Goal: Browse casually

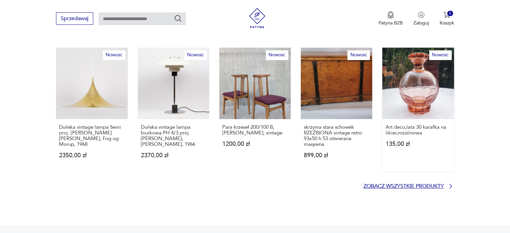
drag, startPoint x: 373, startPoint y: 177, endPoint x: 384, endPoint y: 63, distance: 114.6
click at [373, 184] on p "Zobacz wszystkie produkty" at bounding box center [404, 186] width 81 height 4
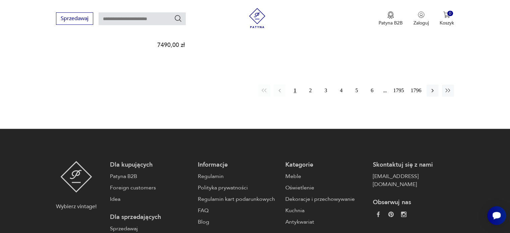
scroll to position [671, 0]
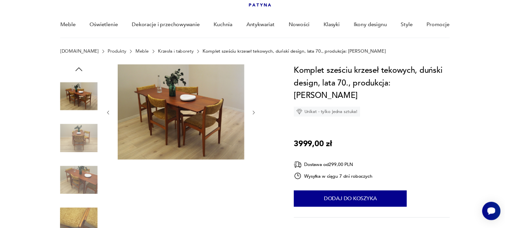
scroll to position [34, 0]
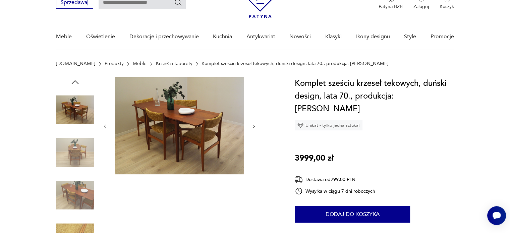
click at [254, 126] on icon "button" at bounding box center [254, 126] width 2 height 4
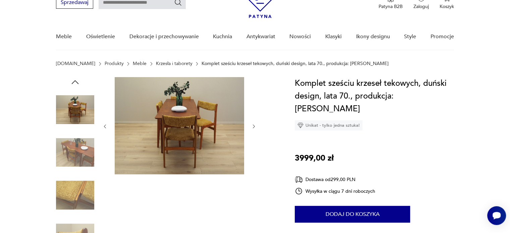
click at [254, 125] on icon "button" at bounding box center [254, 126] width 2 height 4
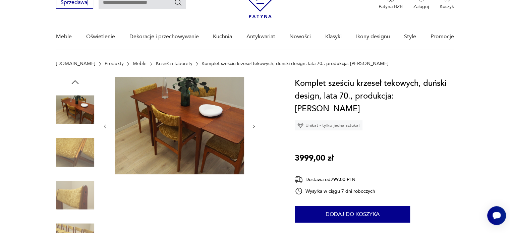
click at [254, 125] on icon "button" at bounding box center [254, 126] width 2 height 4
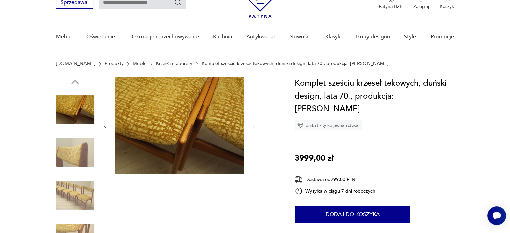
click at [254, 125] on icon "button" at bounding box center [254, 126] width 2 height 4
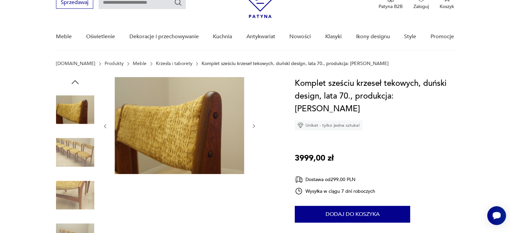
click at [254, 125] on icon "button" at bounding box center [254, 126] width 2 height 4
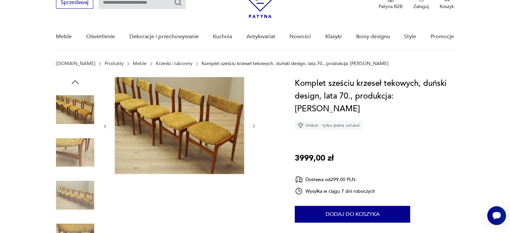
click at [254, 125] on icon "button" at bounding box center [254, 126] width 2 height 4
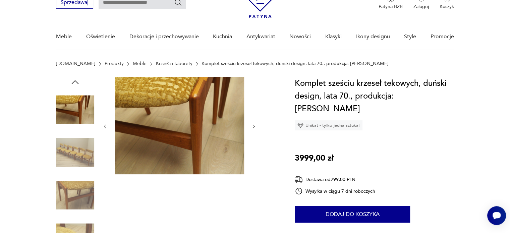
click at [254, 125] on icon "button" at bounding box center [254, 126] width 2 height 4
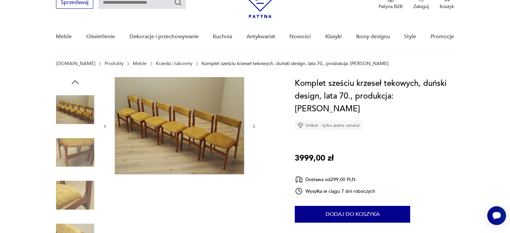
click at [254, 125] on icon "button" at bounding box center [254, 126] width 2 height 4
